Goal: Transaction & Acquisition: Purchase product/service

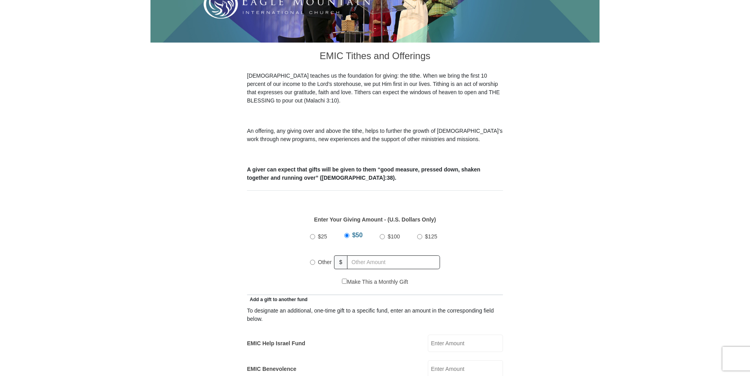
scroll to position [197, 0]
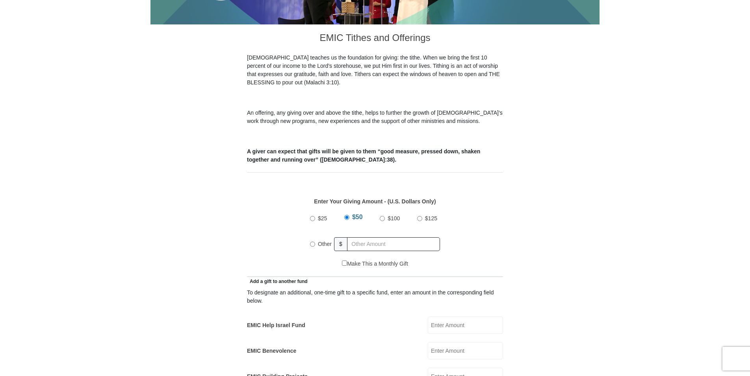
click at [312, 241] on input "Other" at bounding box center [312, 243] width 5 height 5
radio input "true"
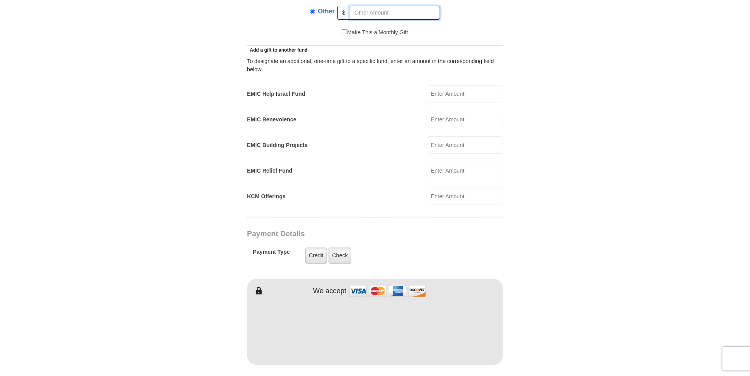
scroll to position [433, 0]
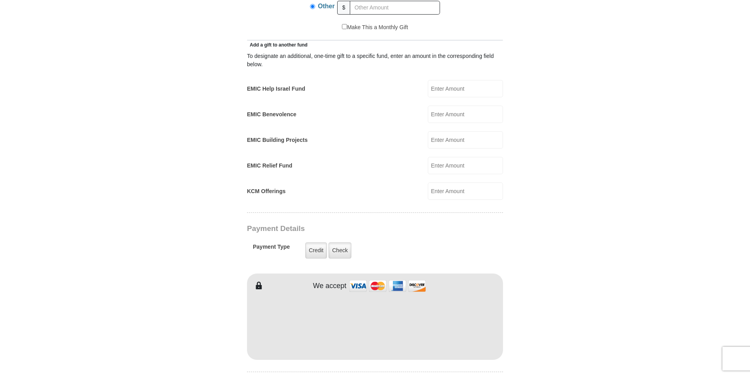
click at [470, 182] on input "KCM Offerings" at bounding box center [465, 190] width 75 height 17
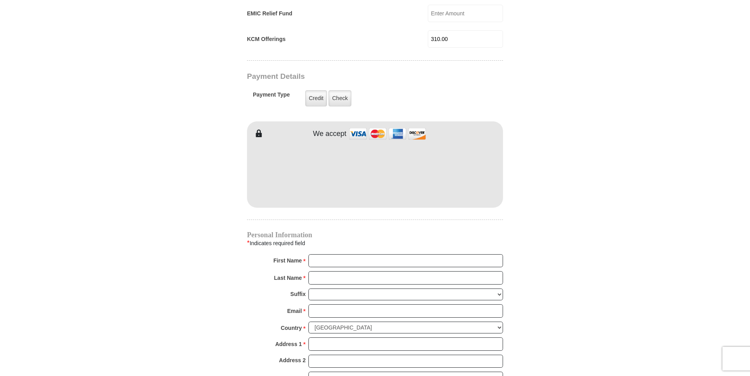
scroll to position [591, 0]
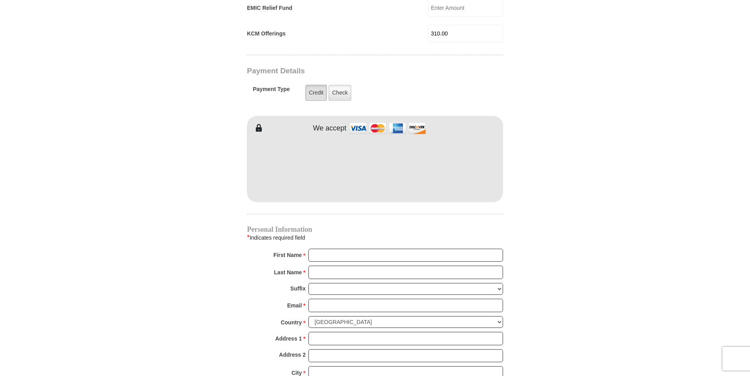
type input "310.00"
click at [318, 85] on label "Credit" at bounding box center [316, 93] width 22 height 16
click at [0, 0] on input "Credit" at bounding box center [0, 0] width 0 height 0
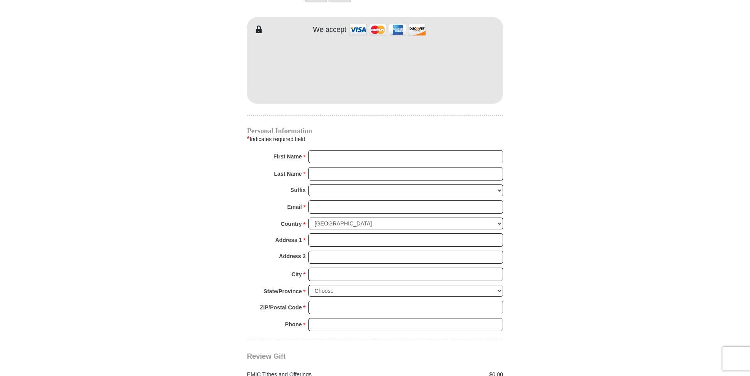
scroll to position [748, 0]
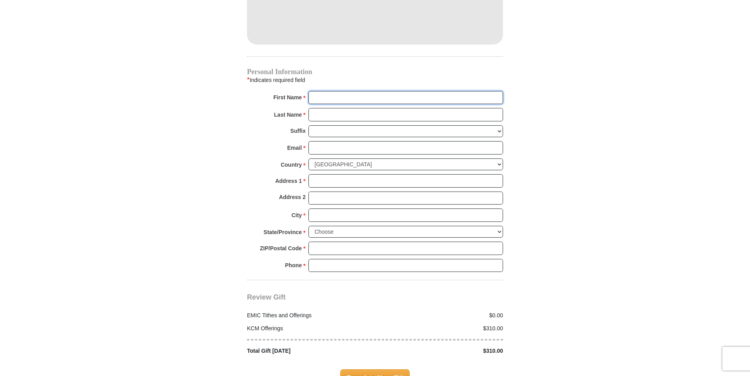
click at [339, 91] on input "First Name *" at bounding box center [405, 97] width 194 height 13
type input "Ivona"
type input "308"
type input "VanZandt"
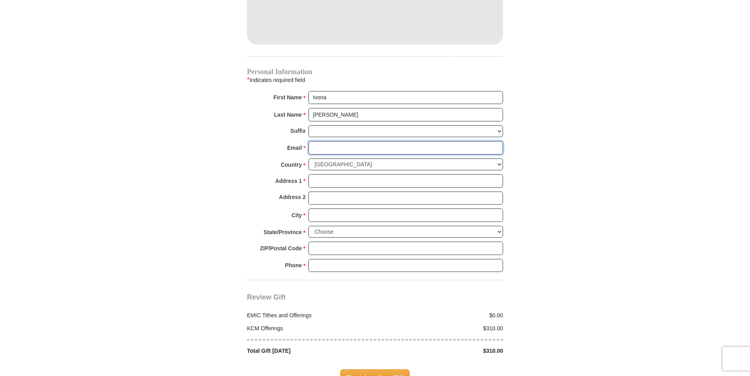
type input "grandmanona11@gmail.com"
type input "1440 Green Cedar Court"
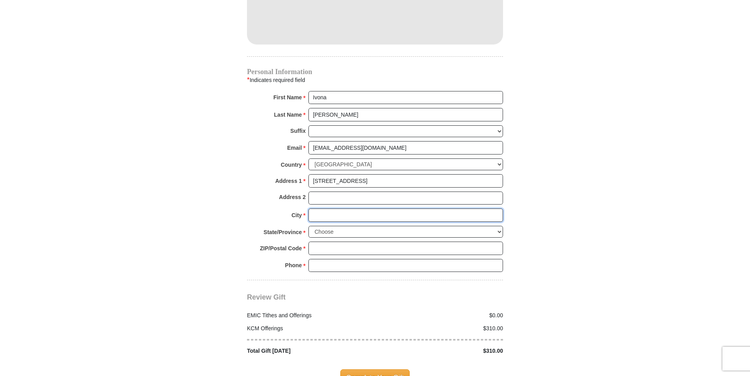
type input "Colfax"
type input "95713"
type input "9162023749"
click at [497, 226] on select "Choose Alabama Alaska American Samoa Arizona Arkansas Armed Forces Americas Arm…" at bounding box center [405, 232] width 194 height 12
select select "CA"
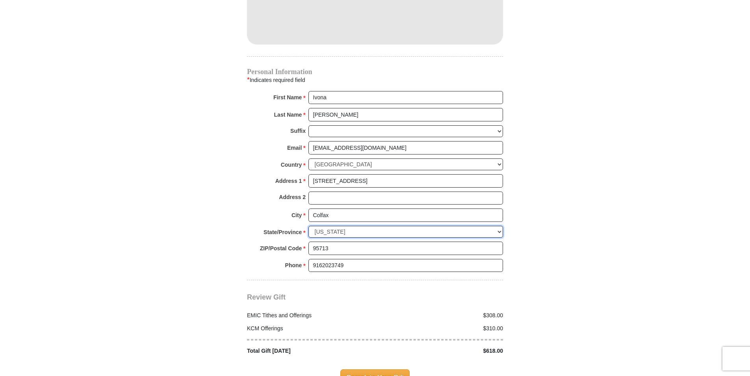
click at [308, 226] on select "Choose Alabama Alaska American Samoa Arizona Arkansas Armed Forces Americas Arm…" at bounding box center [405, 232] width 194 height 12
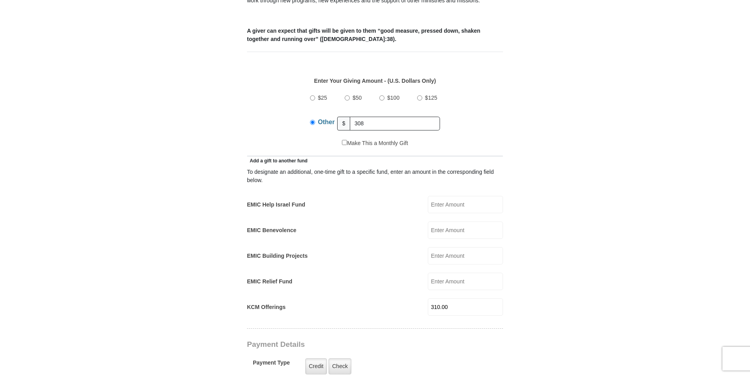
scroll to position [276, 0]
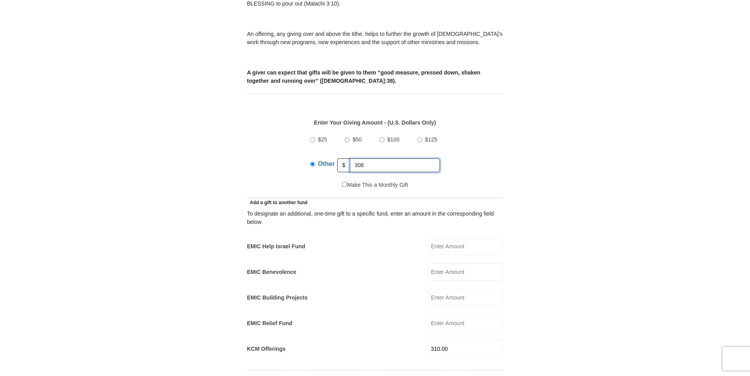
drag, startPoint x: 365, startPoint y: 156, endPoint x: 345, endPoint y: 156, distance: 20.9
click at [345, 156] on div "Other $ 308" at bounding box center [375, 165] width 130 height 20
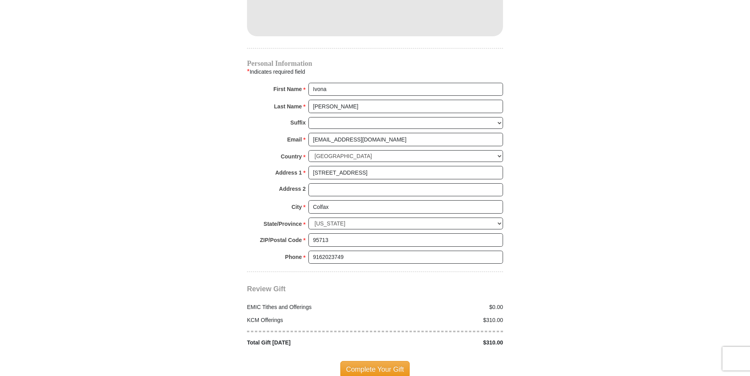
scroll to position [827, 0]
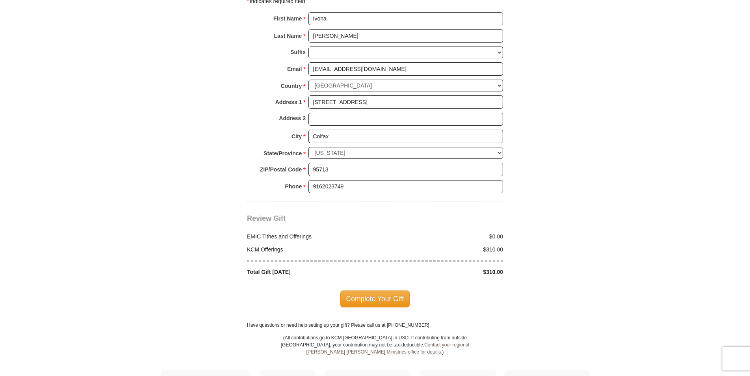
click at [496, 232] on div "$0.00" at bounding box center [441, 236] width 132 height 8
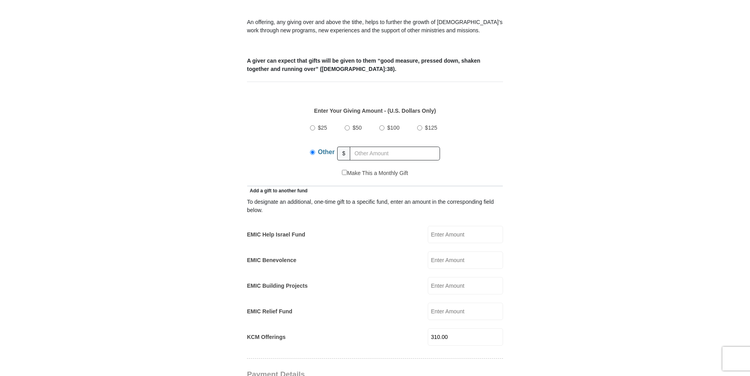
scroll to position [276, 0]
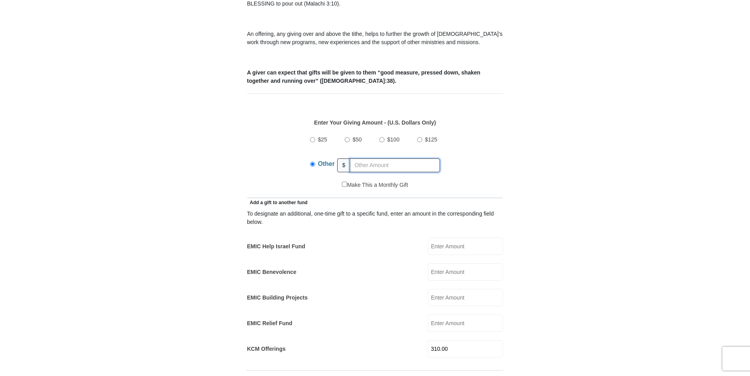
click at [365, 158] on input "text" at bounding box center [395, 165] width 90 height 14
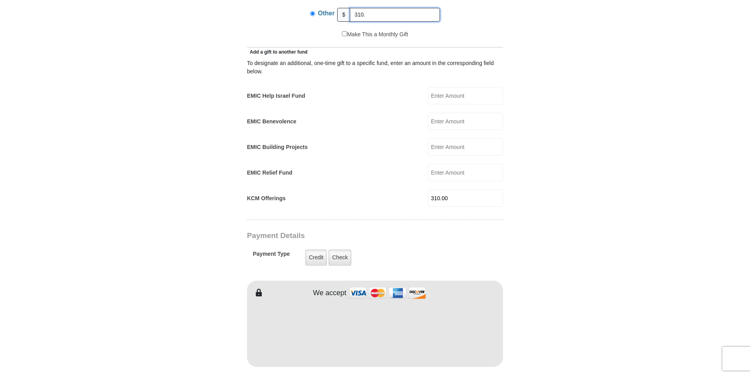
scroll to position [394, 0]
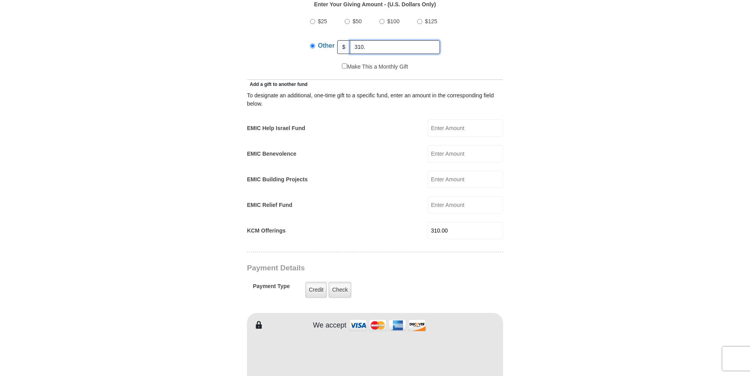
type input "310."
click at [449, 222] on input "310.00" at bounding box center [465, 230] width 75 height 17
type input "3"
click at [366, 40] on input "310." at bounding box center [395, 47] width 90 height 14
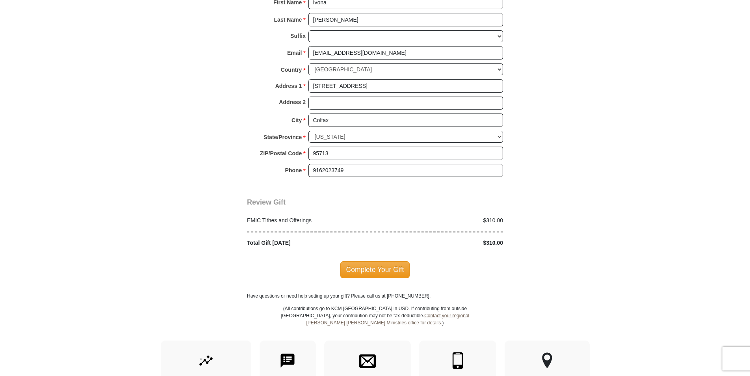
scroll to position [906, 0]
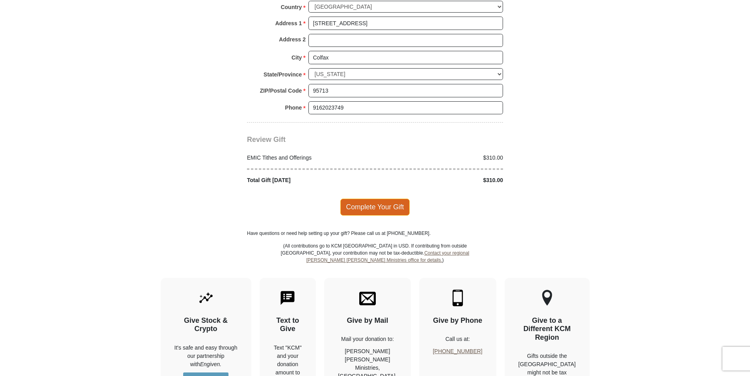
type input "310.00"
click at [373, 198] on span "Complete Your Gift" at bounding box center [375, 206] width 70 height 17
